Goal: Task Accomplishment & Management: Manage account settings

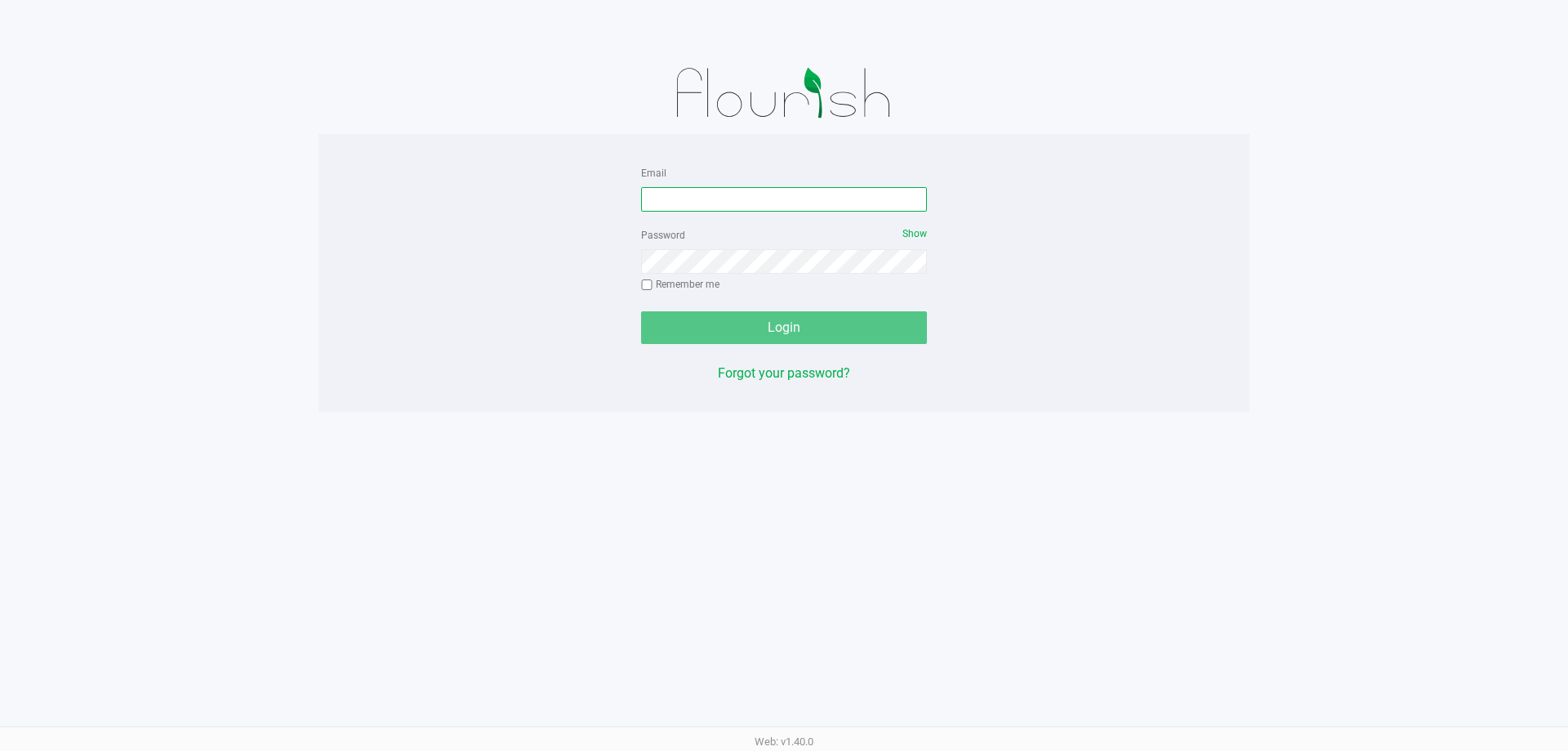
click at [702, 191] on input "Email" at bounding box center [784, 199] width 286 height 25
type input "[EMAIL_ADDRESS][DOMAIN_NAME]"
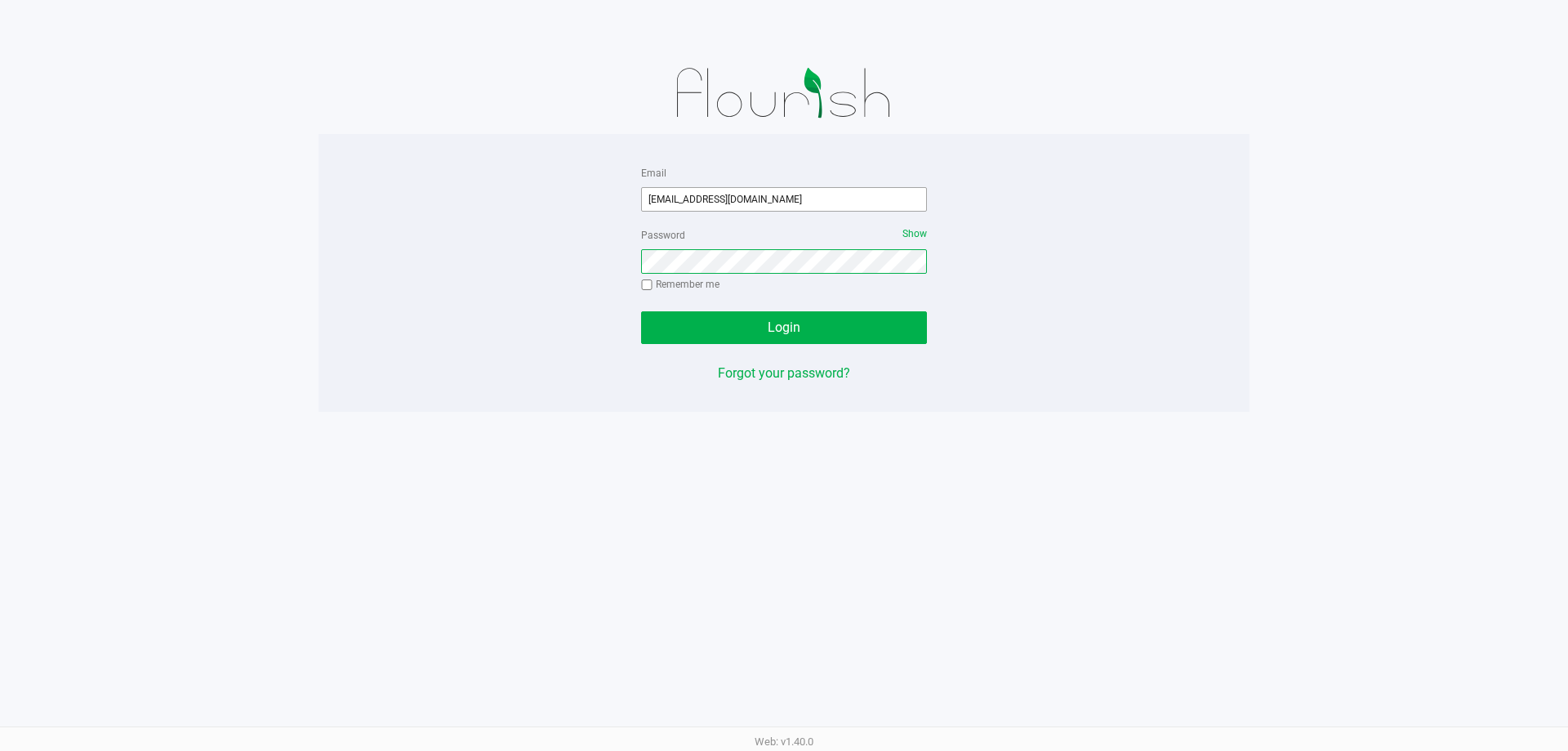
click at [641, 311] on button "Login" at bounding box center [784, 327] width 286 height 33
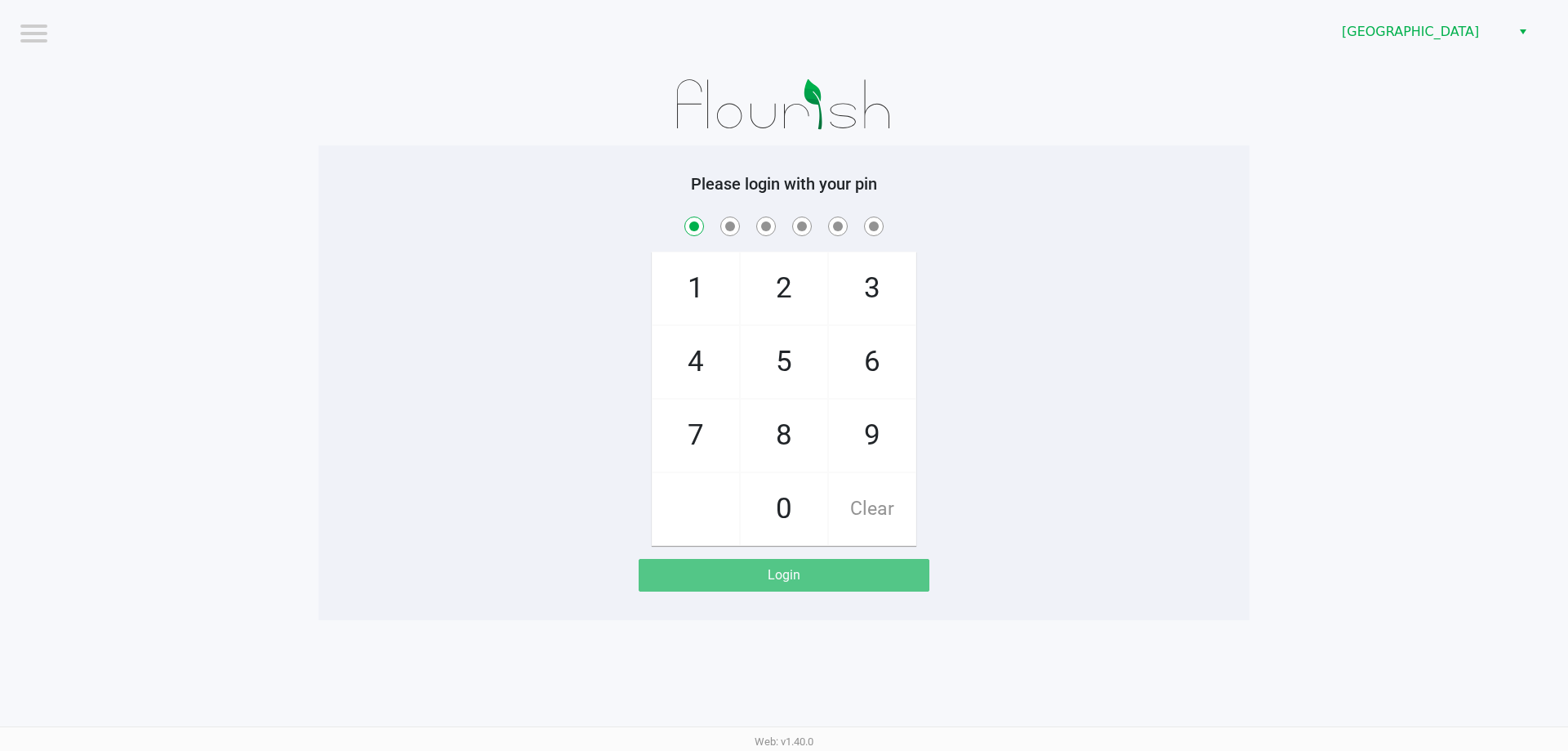
checkbox input "true"
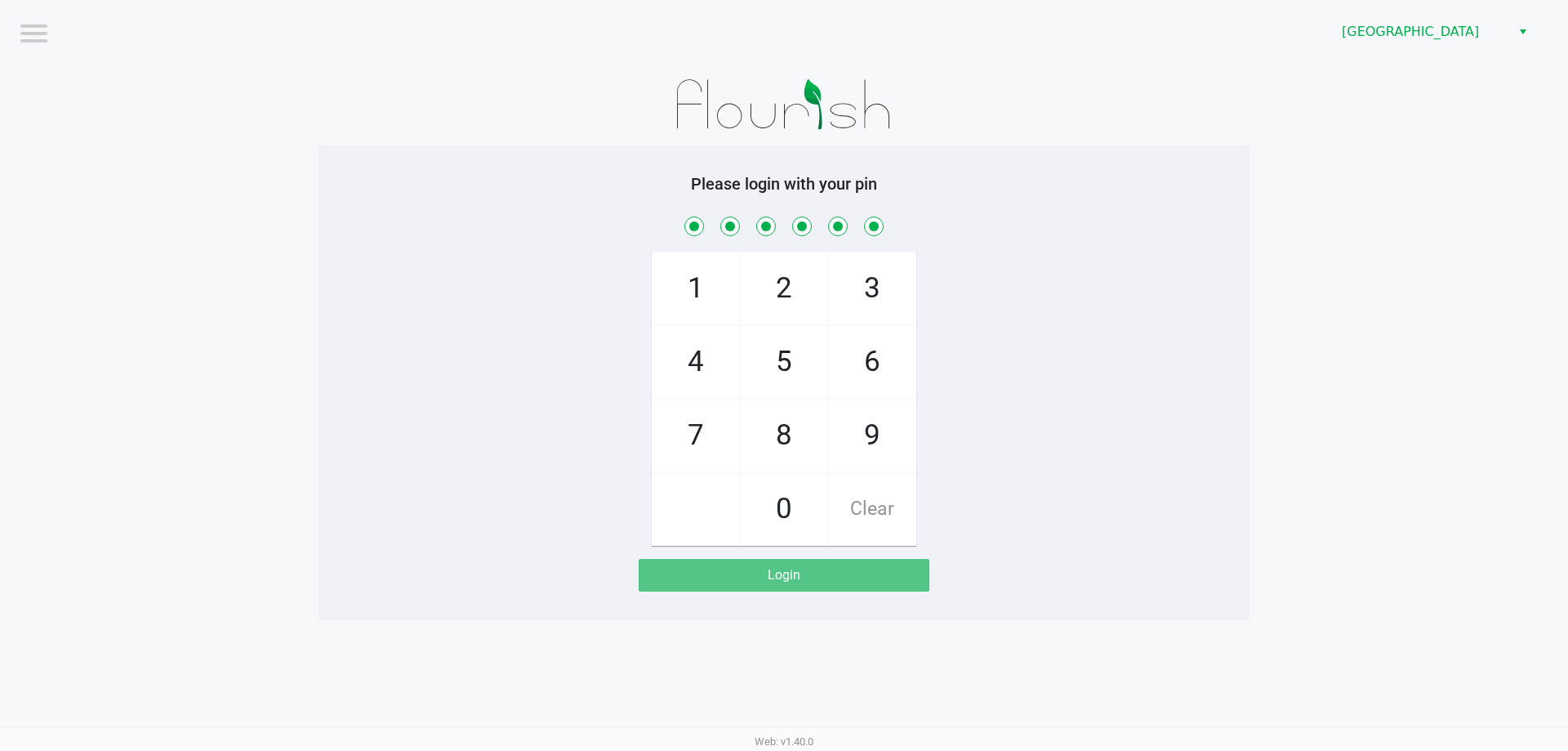
checkbox input "true"
